Goal: Task Accomplishment & Management: Manage account settings

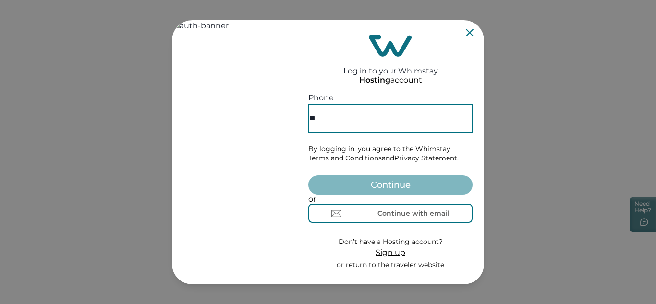
click at [396, 104] on input "**" at bounding box center [390, 118] width 164 height 29
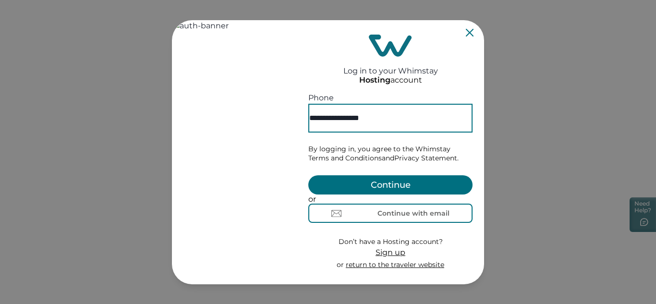
type input "**********"
click at [418, 175] on button "Continue" at bounding box center [390, 184] width 164 height 19
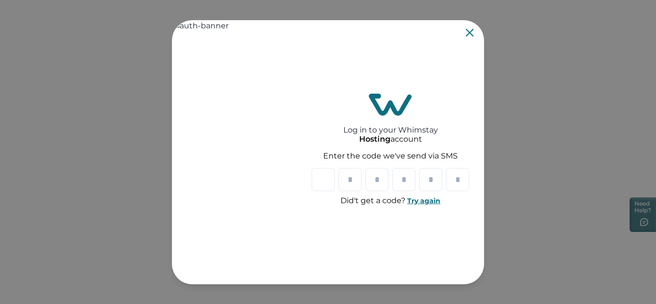
type input "*"
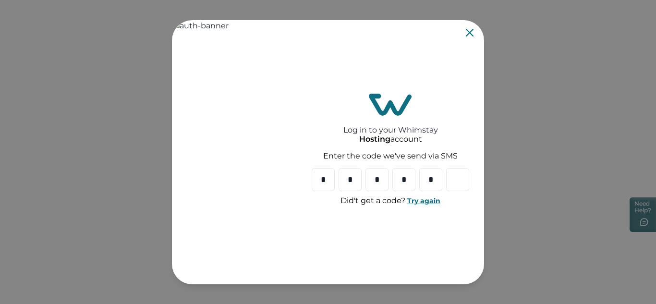
type input "*"
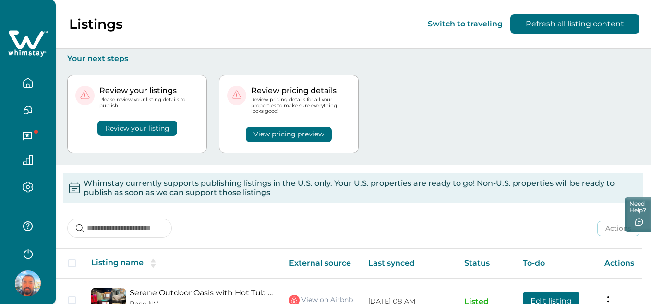
click at [24, 142] on icon "button" at bounding box center [28, 137] width 11 height 11
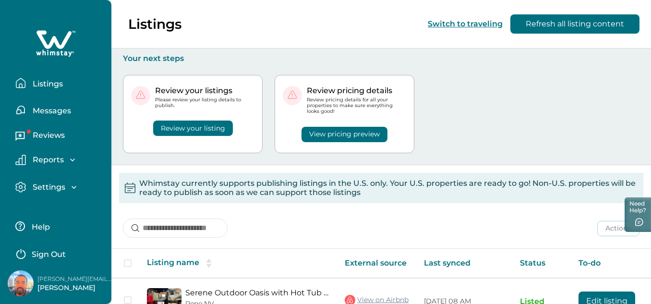
click at [59, 140] on p "Reviews" at bounding box center [47, 136] width 35 height 10
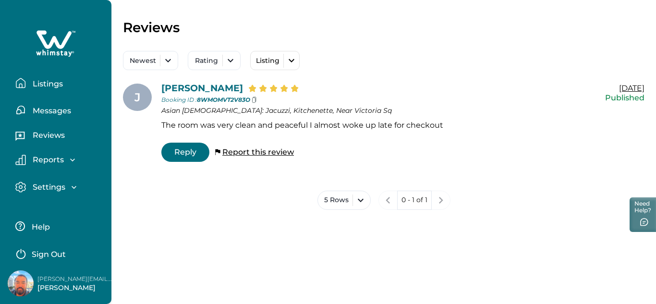
click at [71, 116] on p "Messages" at bounding box center [50, 111] width 41 height 10
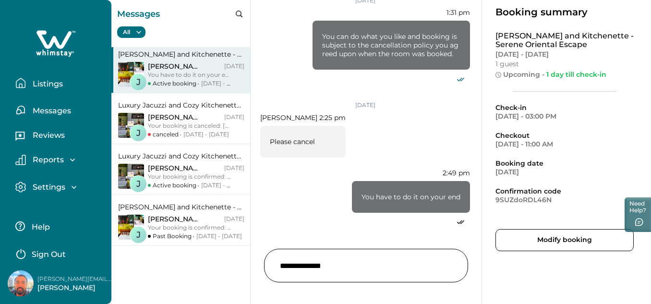
scroll to position [1003, 0]
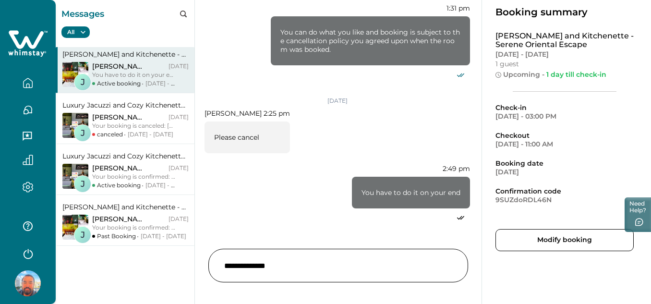
click at [189, 80] on div "James , Trevor Aug 13, 2025 You have to do it on your end Active booking Aug 18…" at bounding box center [140, 75] width 97 height 26
click at [145, 67] on p "Trevor , James" at bounding box center [120, 66] width 56 height 9
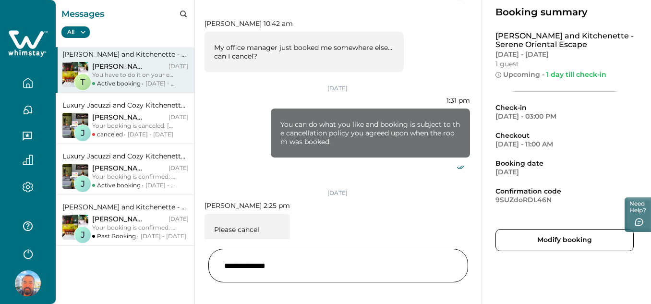
scroll to position [0, 0]
click at [24, 88] on icon "button" at bounding box center [28, 83] width 11 height 11
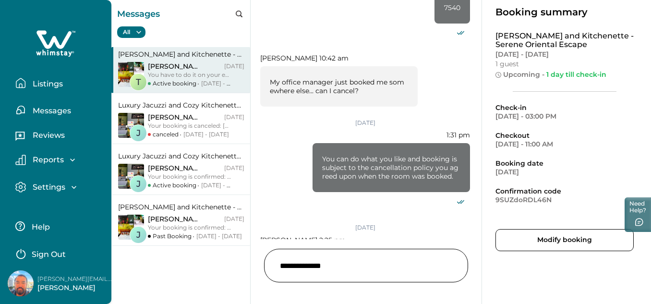
scroll to position [746, 0]
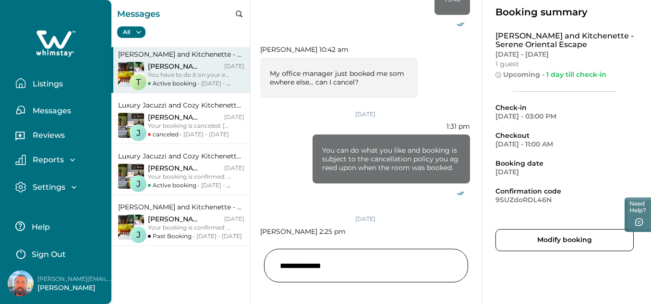
click at [58, 89] on p "Listings" at bounding box center [46, 84] width 33 height 10
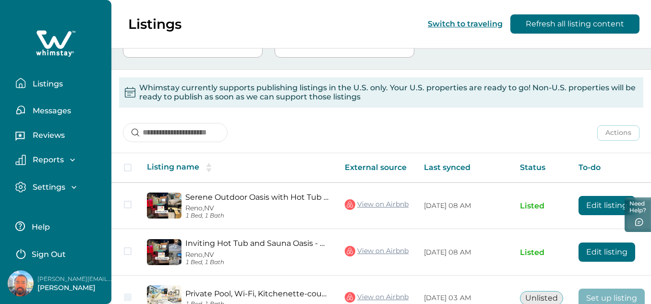
scroll to position [95, 0]
click at [56, 116] on p "Messages" at bounding box center [50, 111] width 41 height 10
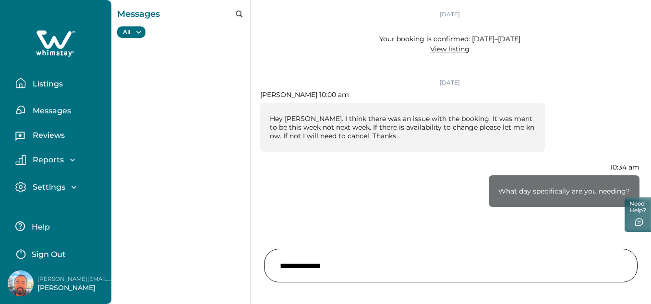
scroll to position [995, 0]
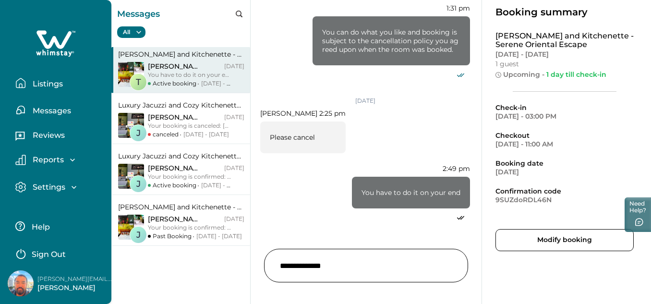
click at [50, 89] on p "Listings" at bounding box center [46, 84] width 33 height 10
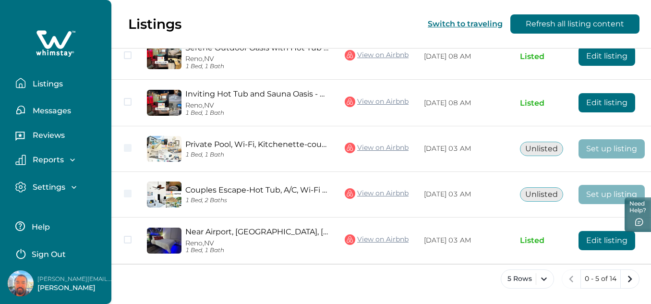
scroll to position [287, 0]
click at [628, 275] on icon "next page" at bounding box center [629, 278] width 13 height 13
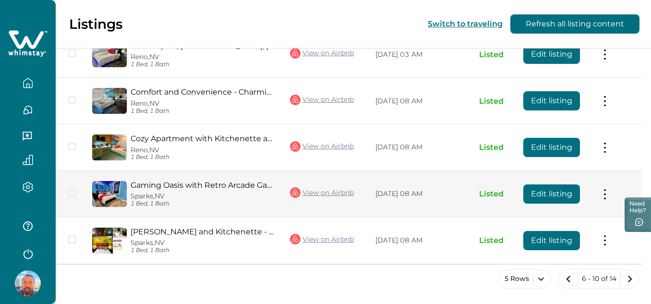
scroll to position [289, 0]
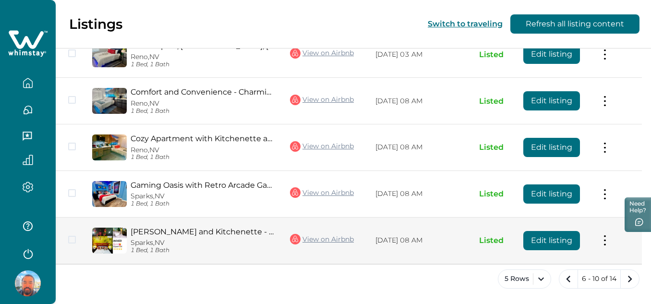
click at [609, 235] on button at bounding box center [605, 240] width 8 height 10
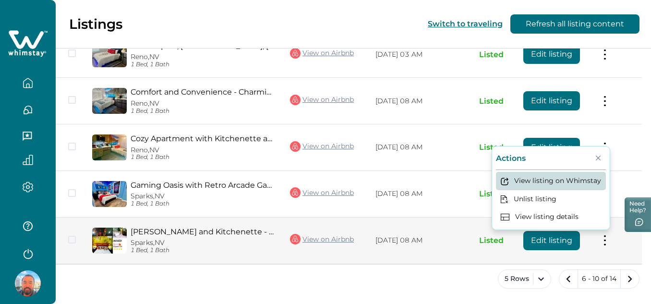
click at [570, 172] on button "View listing on Whimstay" at bounding box center [551, 181] width 110 height 18
